Goal: Transaction & Acquisition: Book appointment/travel/reservation

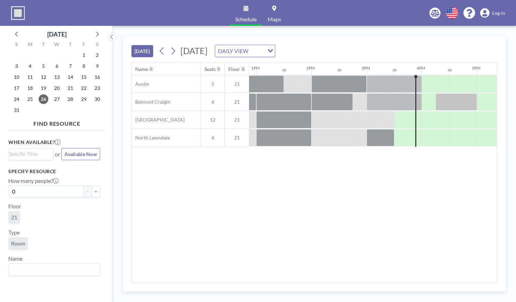
scroll to position [0, 828]
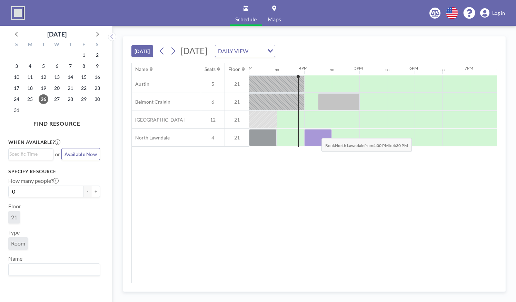
click at [316, 132] on div at bounding box center [318, 137] width 28 height 17
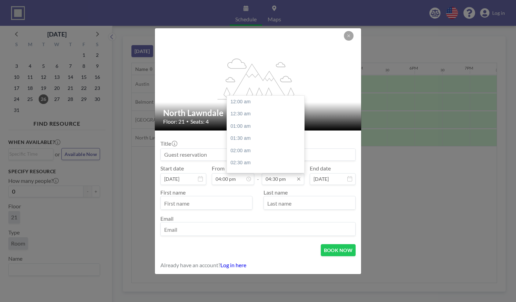
scroll to position [405, 0]
click at [291, 180] on input "04:30 pm" at bounding box center [283, 179] width 42 height 12
click at [263, 116] on div "05:00 pm" at bounding box center [267, 114] width 81 height 12
type input "05:00 pm"
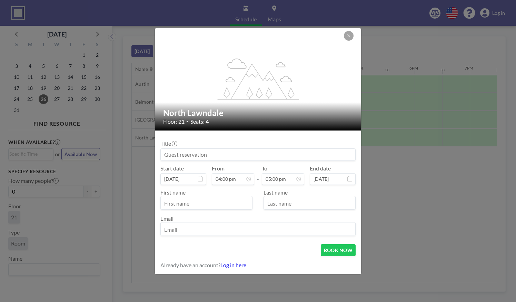
click at [232, 154] on input at bounding box center [258, 155] width 194 height 12
type input "Student virtual meeting"
click at [213, 207] on input "text" at bounding box center [206, 204] width 91 height 12
type input "[PERSON_NAME]"
click at [292, 205] on input "text" at bounding box center [309, 204] width 91 height 12
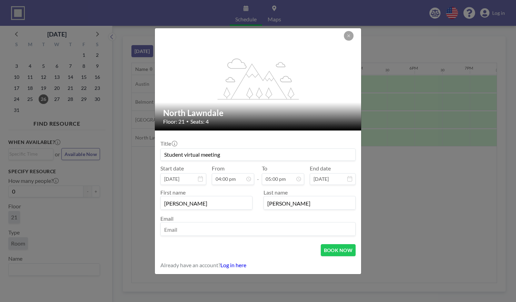
type input "[PERSON_NAME]"
click at [287, 230] on input "email" at bounding box center [258, 230] width 194 height 12
type input "[EMAIL_ADDRESS][DOMAIN_NAME]"
click at [327, 247] on button "BOOK NOW" at bounding box center [338, 250] width 35 height 12
